Goal: Check status: Check status

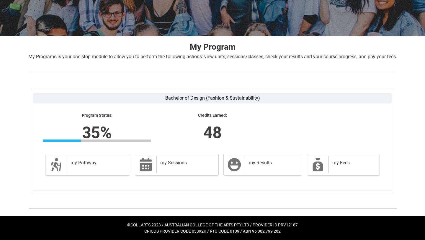
scroll to position [85, 0]
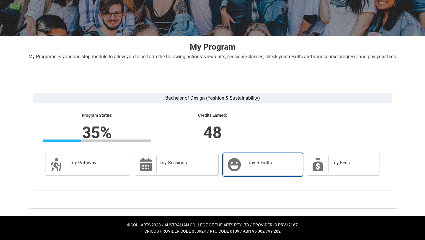
click at [269, 166] on h2 "my Results" at bounding box center [272, 163] width 47 height 6
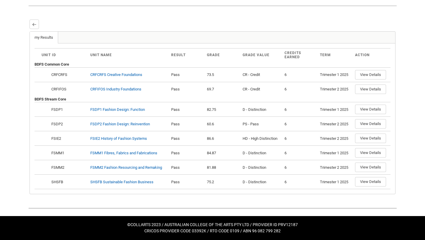
scroll to position [152, 0]
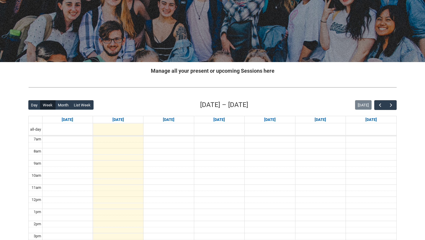
scroll to position [58, 0]
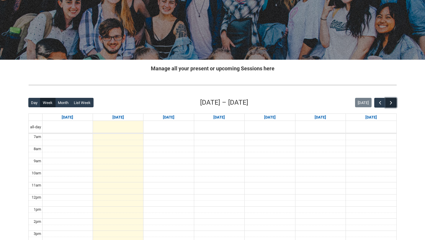
click at [393, 104] on span "button" at bounding box center [391, 103] width 6 height 6
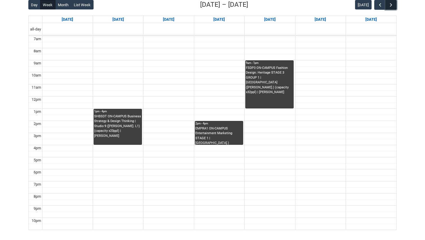
scroll to position [153, 0]
